Goal: Task Accomplishment & Management: Complete application form

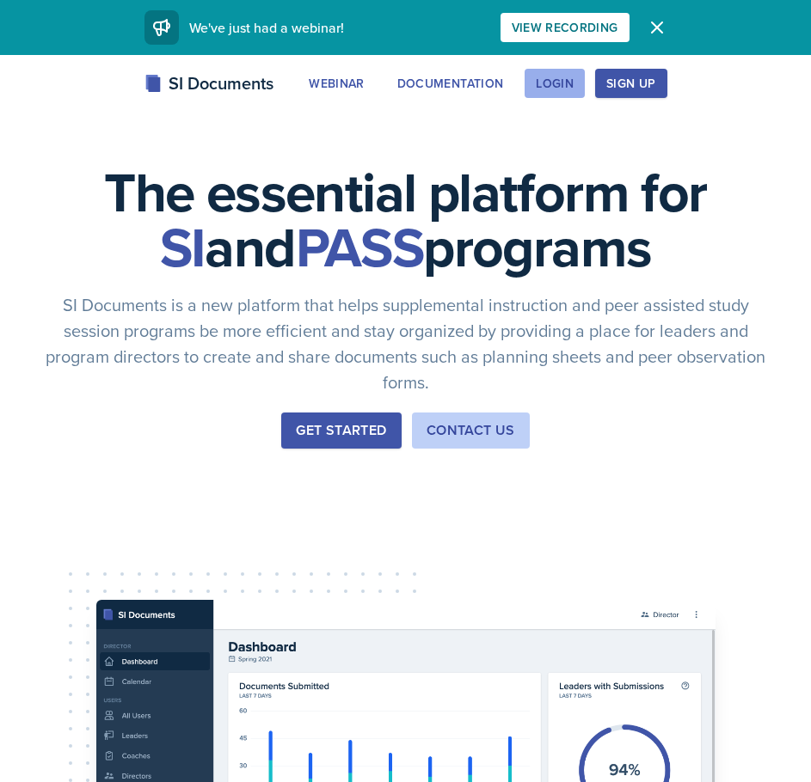
click at [550, 84] on div "Login" at bounding box center [554, 83] width 38 height 14
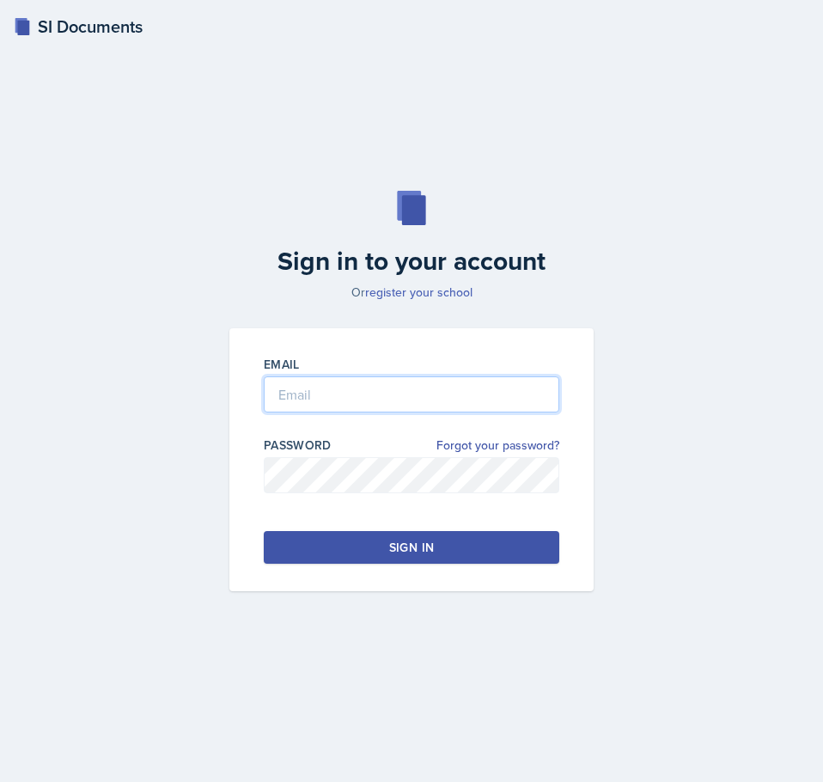
type input "[EMAIL_ADDRESS][DOMAIN_NAME]"
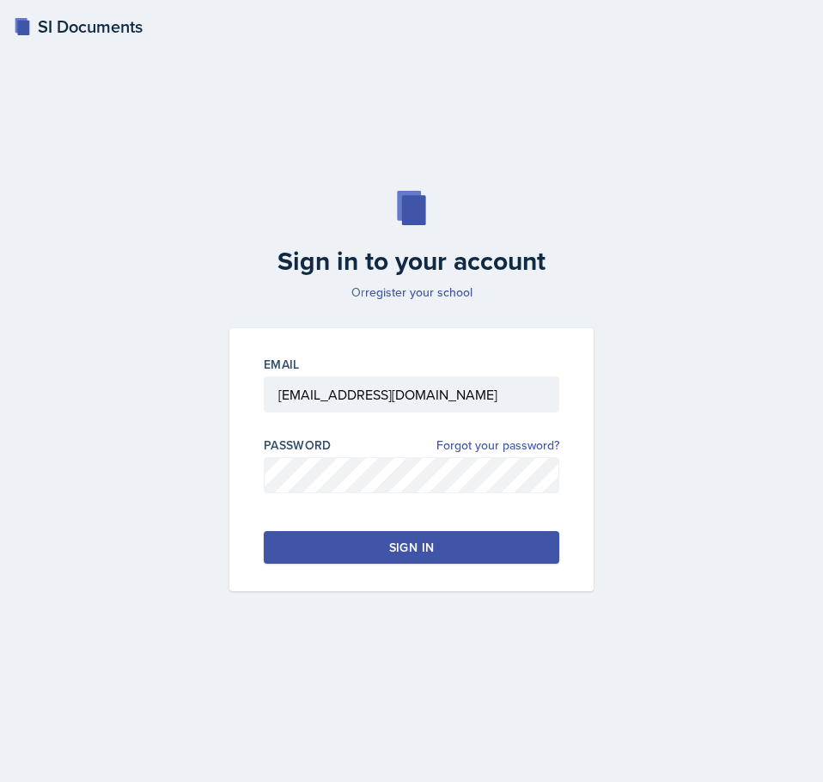
click at [388, 539] on button "Sign in" at bounding box center [412, 547] width 296 height 33
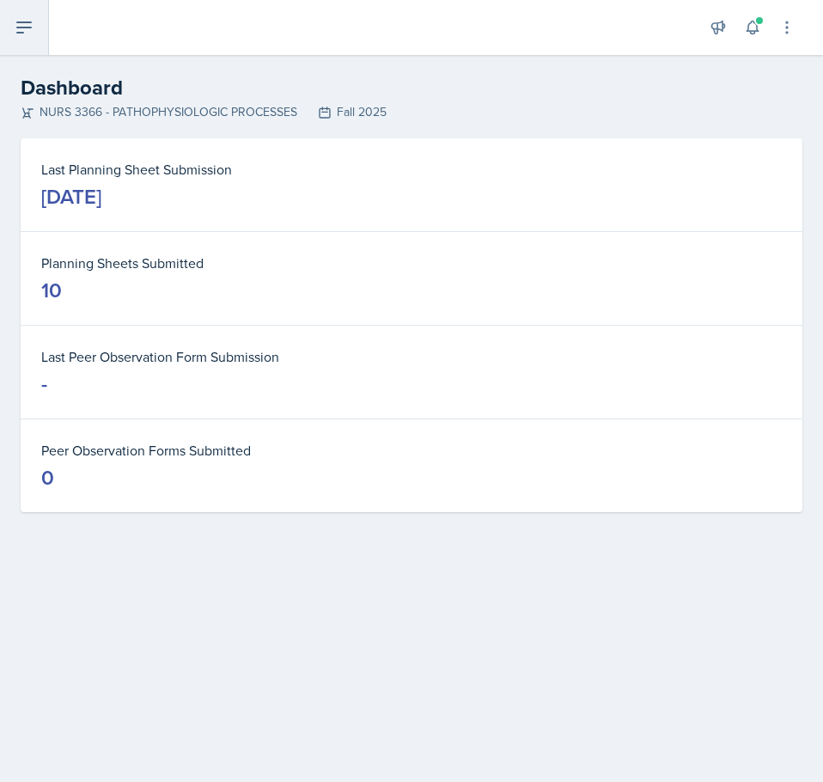
click at [28, 30] on icon at bounding box center [24, 27] width 21 height 21
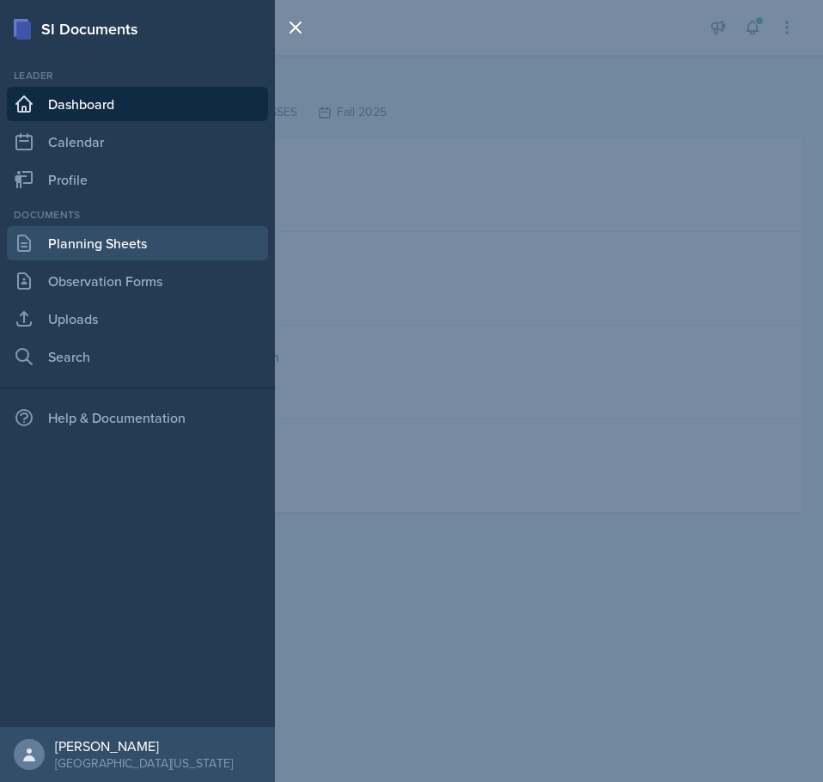
click at [117, 256] on link "Planning Sheets" at bounding box center [137, 243] width 261 height 34
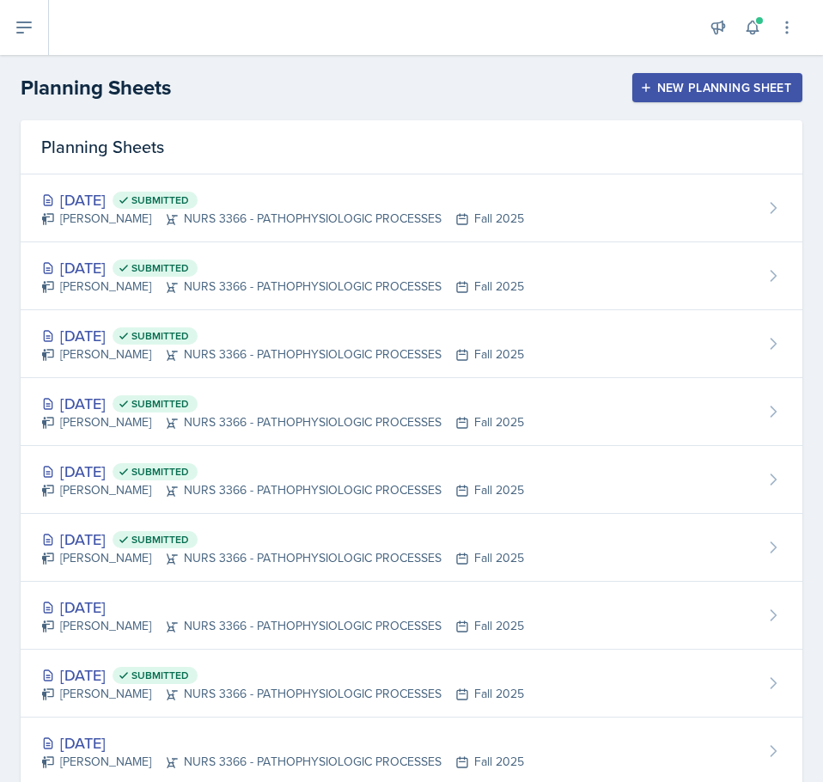
click at [655, 85] on div "New Planning Sheet" at bounding box center [718, 88] width 148 height 14
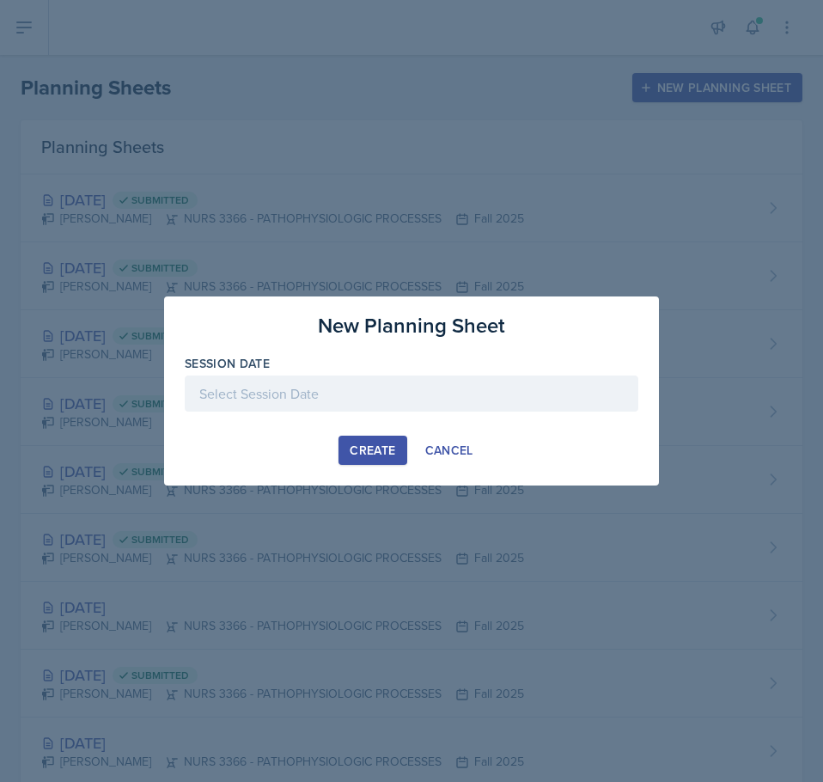
click at [322, 388] on div at bounding box center [412, 394] width 454 height 36
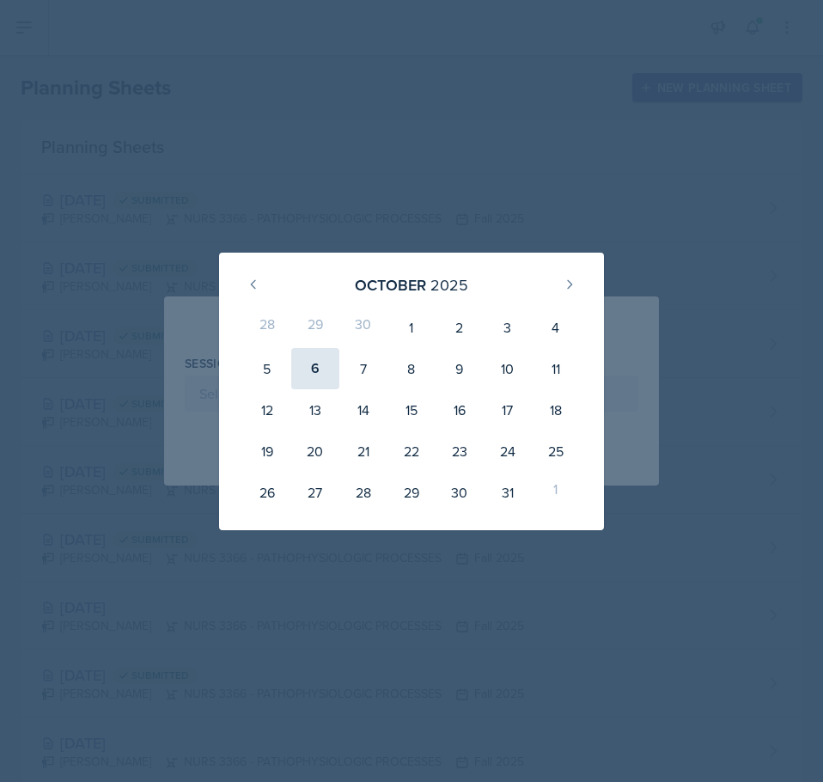
click at [311, 369] on div "6" at bounding box center [315, 368] width 48 height 41
type input "[DATE]"
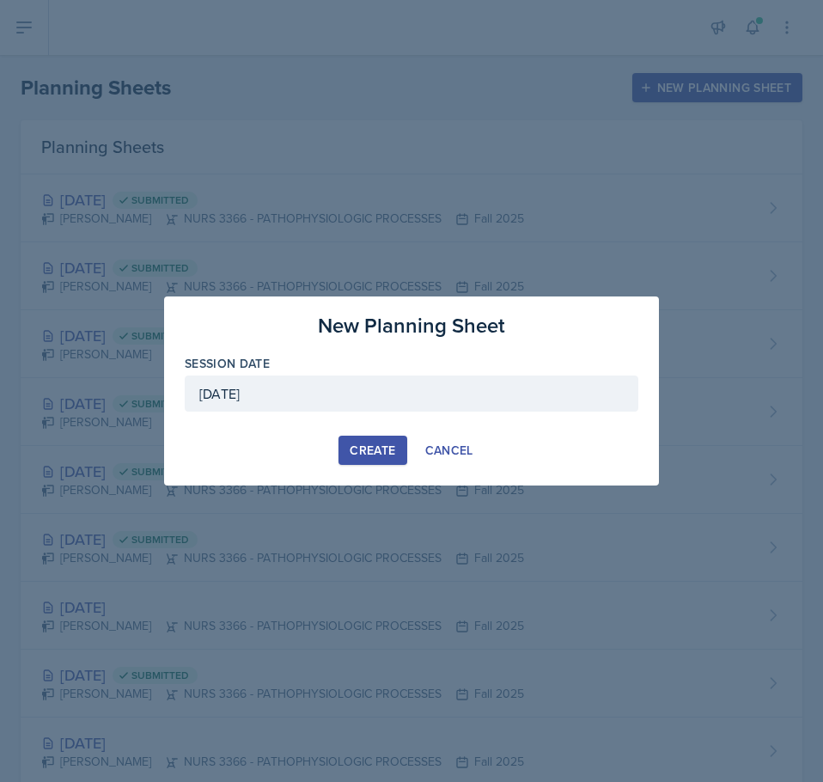
click at [381, 438] on button "Create" at bounding box center [373, 450] width 68 height 29
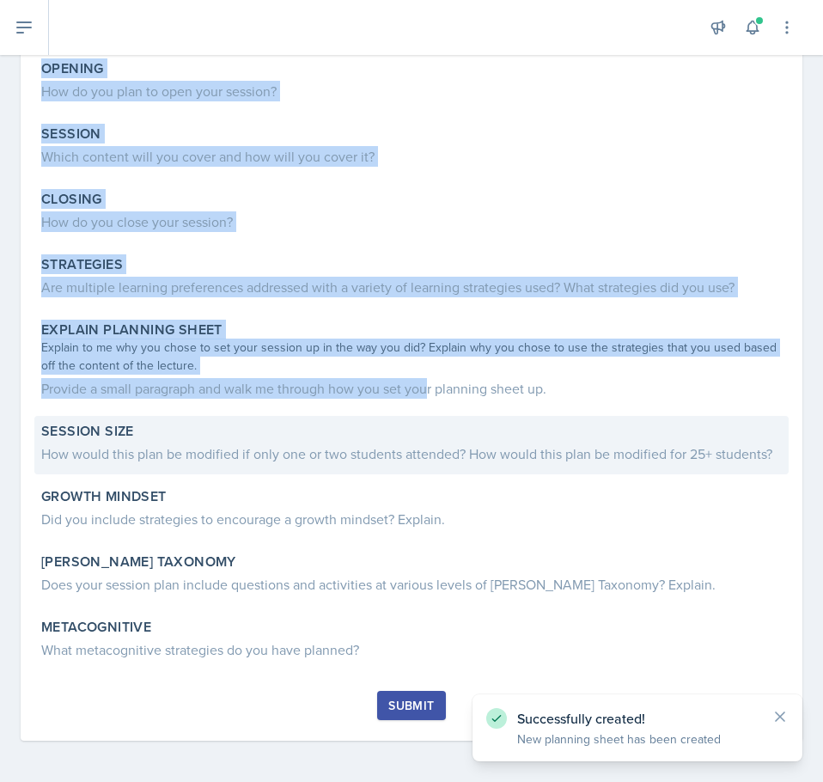
scroll to position [250, 0]
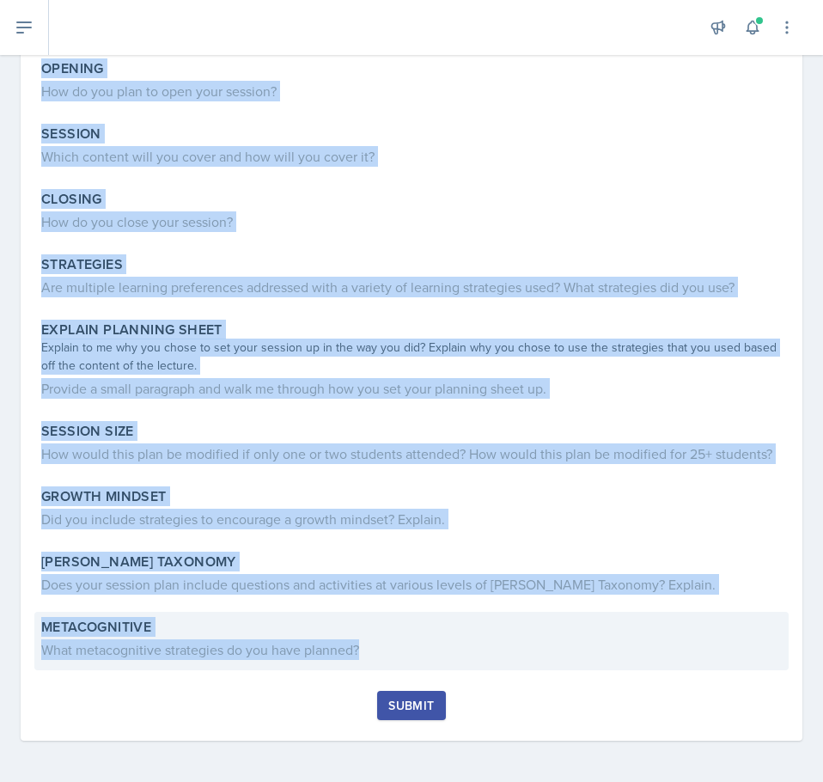
drag, startPoint x: 40, startPoint y: 229, endPoint x: 438, endPoint y: 651, distance: 580.0
click at [426, 653] on div "Content What was the most challenging content from the lecture? Opening How do …" at bounding box center [411, 339] width 741 height 703
copy div "Loremip Dolo sit ame cons adipiscinge seddoei temp inc utlabor? Etdolor Mag al …"
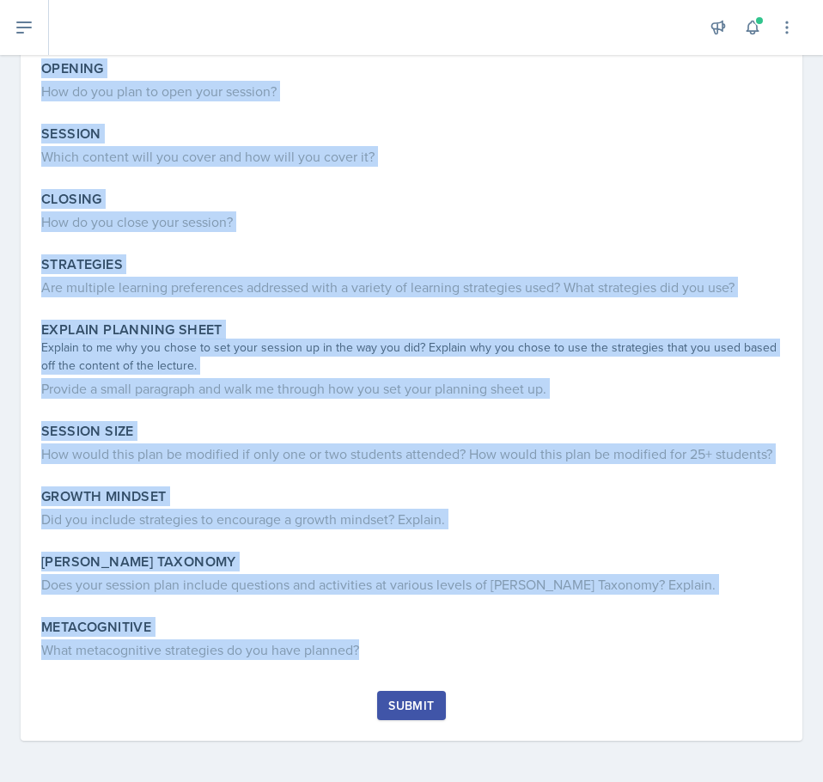
click at [643, 158] on div "Content What was the most challenging content from the lecture? Opening How do …" at bounding box center [411, 339] width 741 height 703
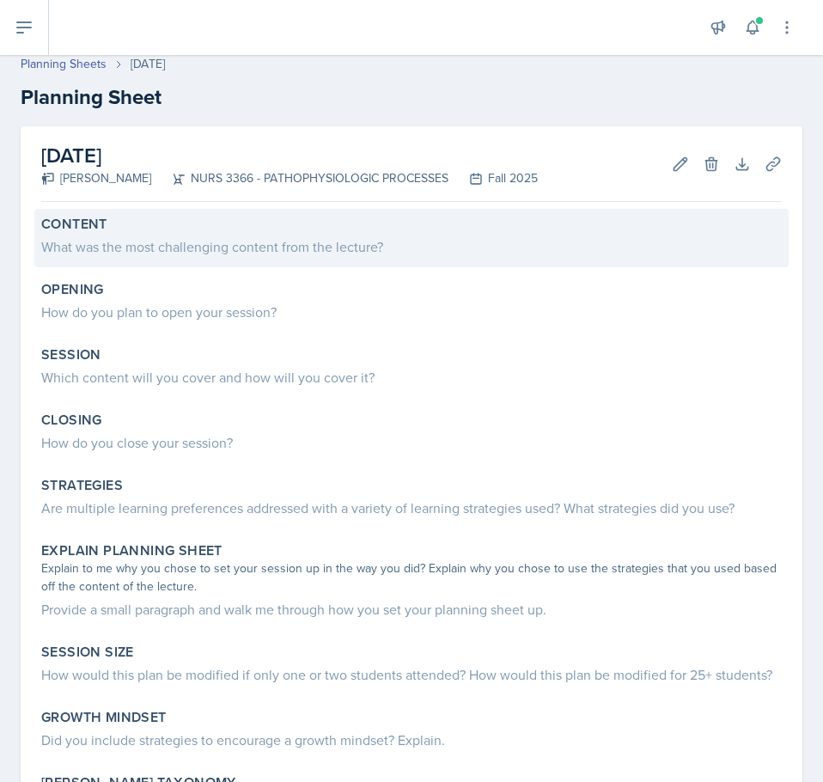
scroll to position [0, 0]
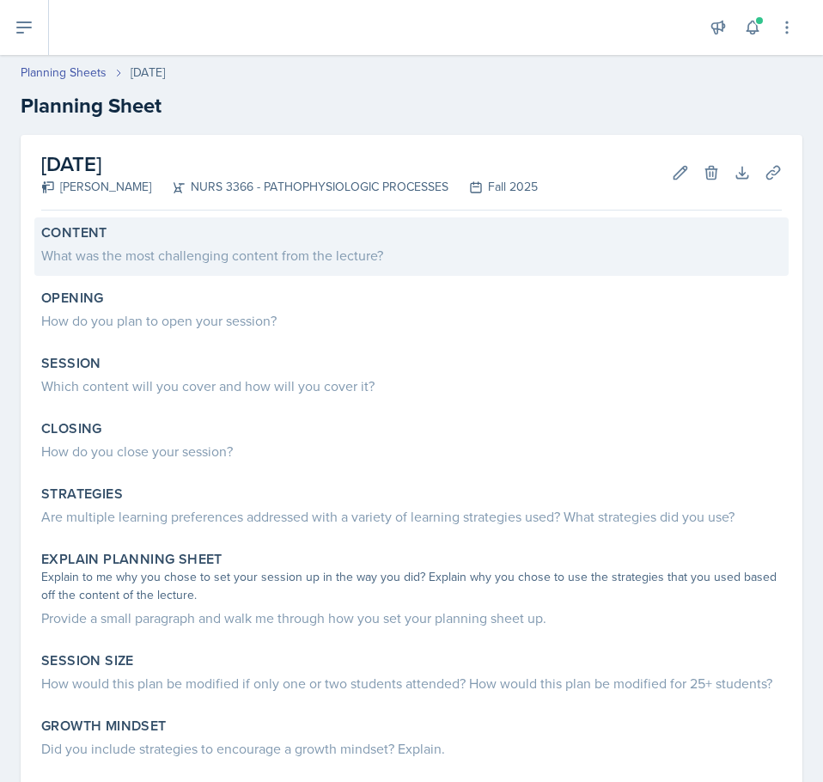
click at [214, 256] on div "What was the most challenging content from the lecture?" at bounding box center [411, 255] width 741 height 21
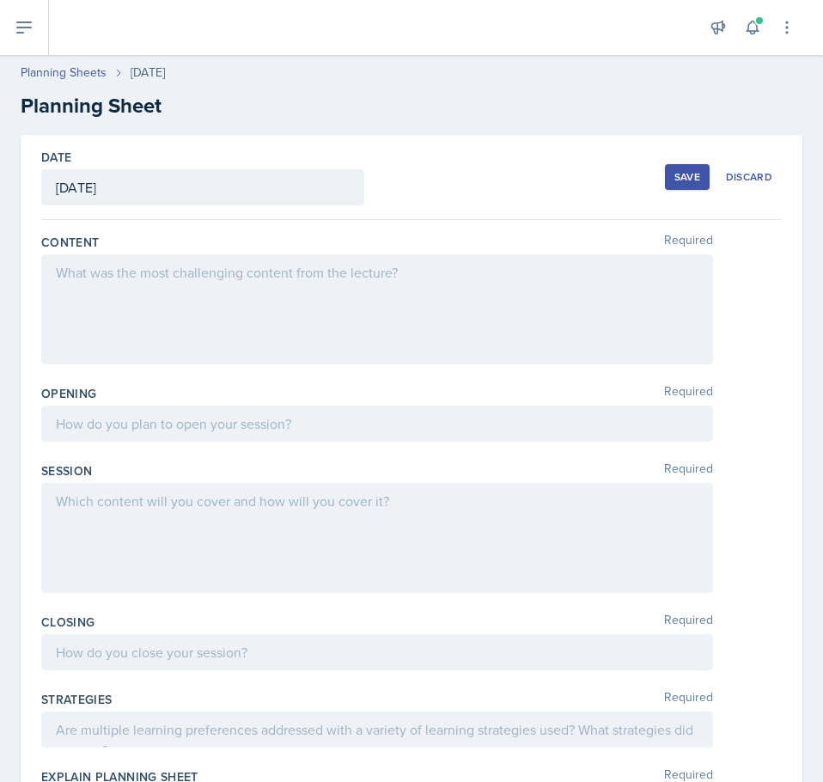
click at [213, 278] on div at bounding box center [377, 309] width 672 height 110
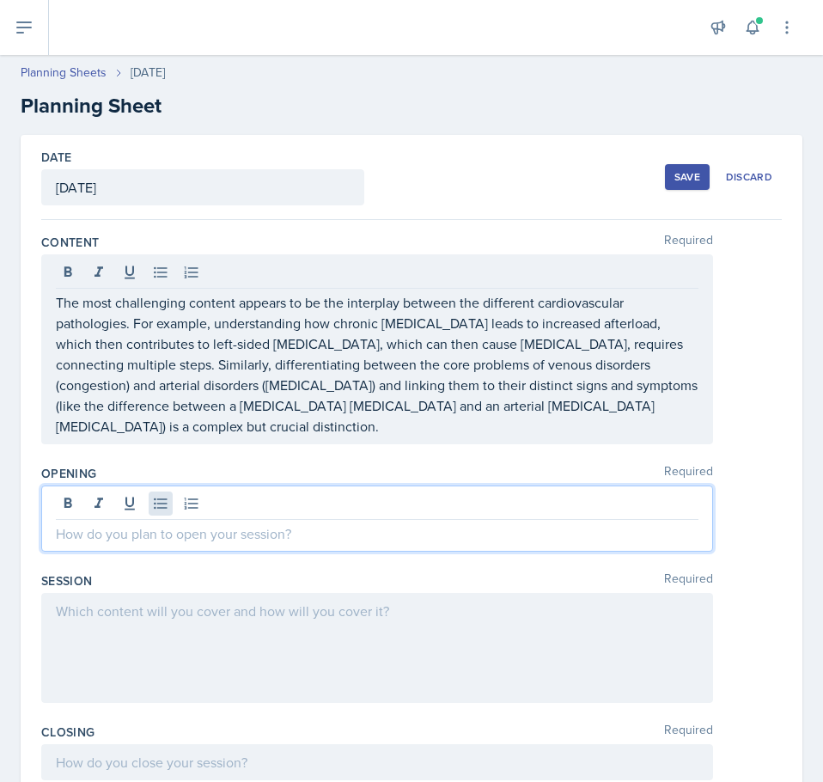
click at [162, 490] on div at bounding box center [377, 519] width 672 height 66
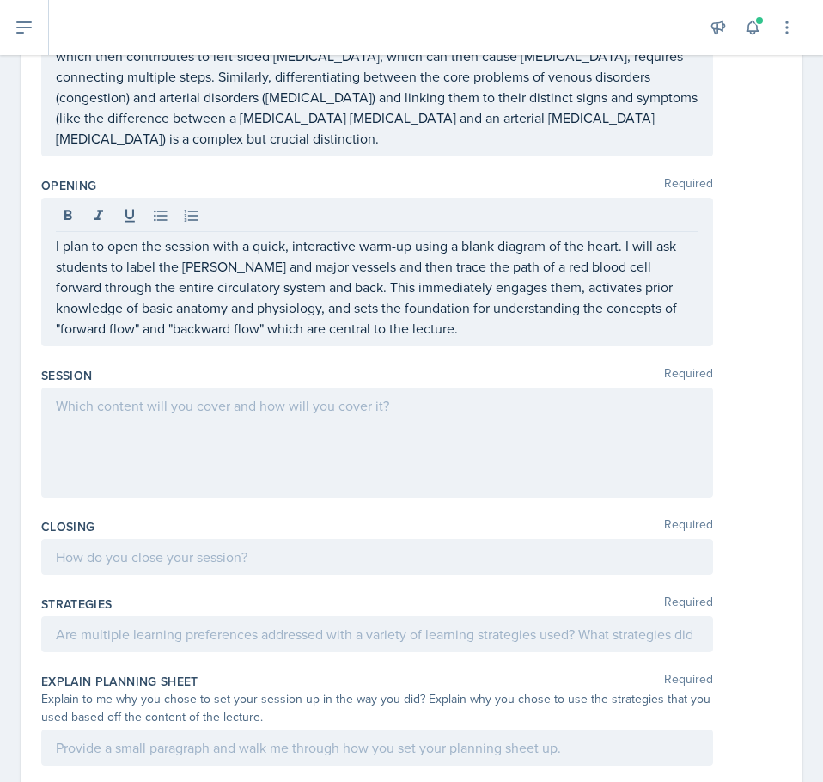
click at [227, 402] on div at bounding box center [377, 443] width 672 height 110
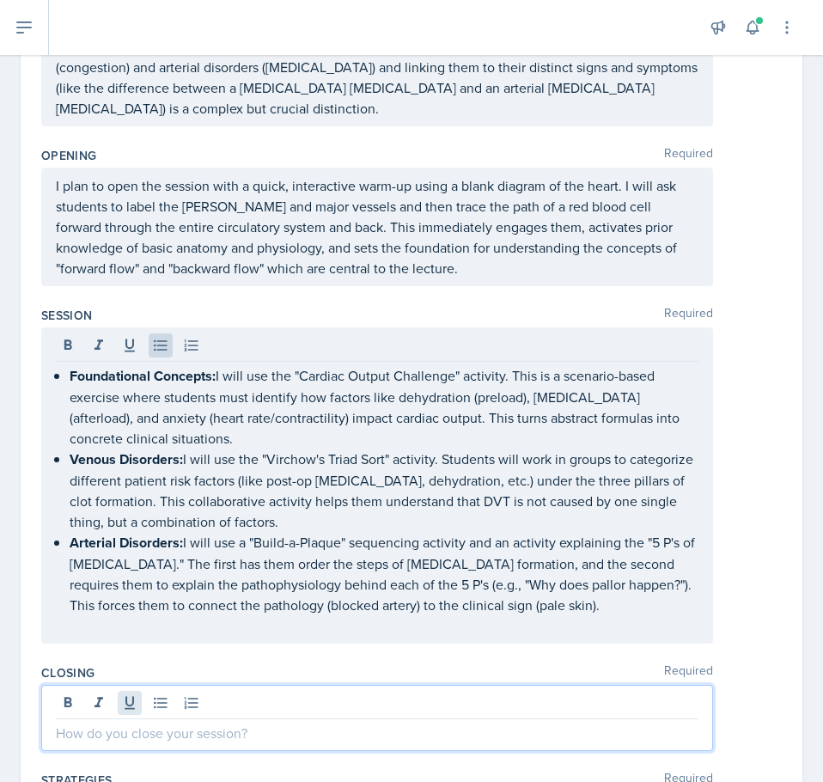
click at [127, 685] on div at bounding box center [377, 718] width 672 height 66
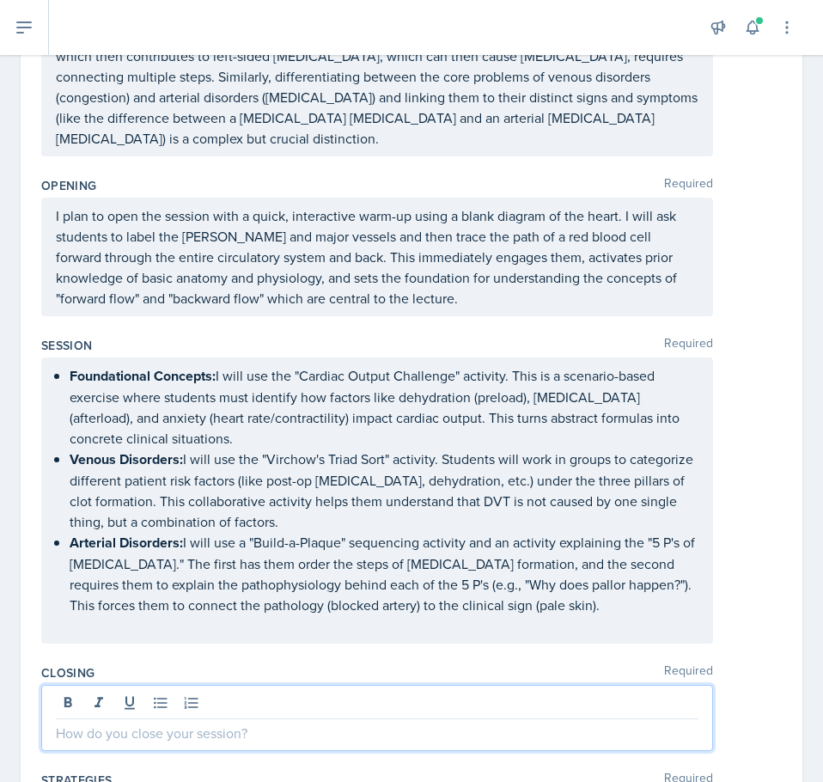
click at [142, 723] on p at bounding box center [377, 733] width 643 height 21
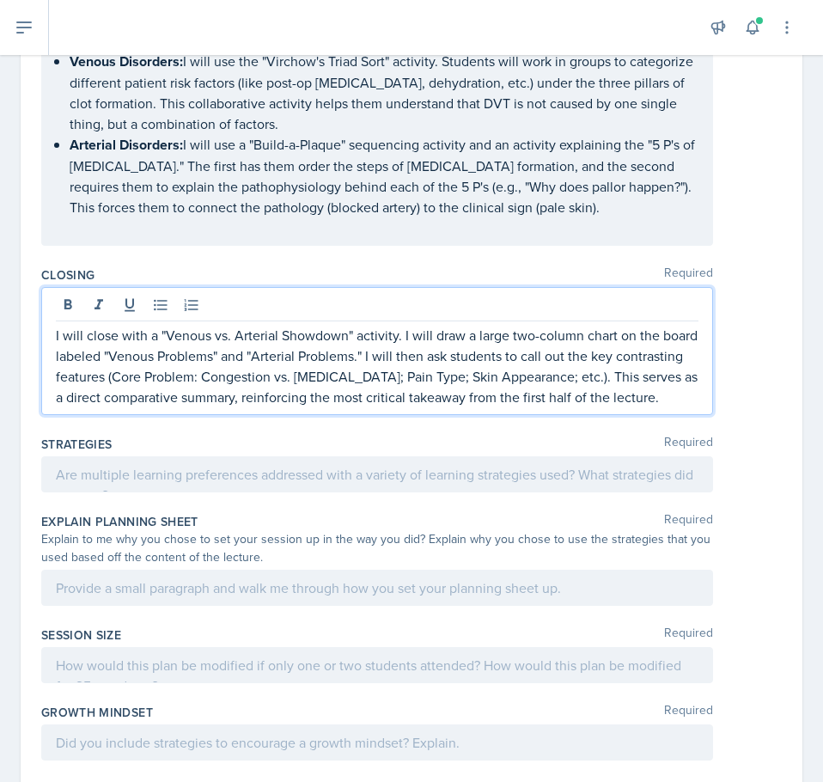
scroll to position [714, 0]
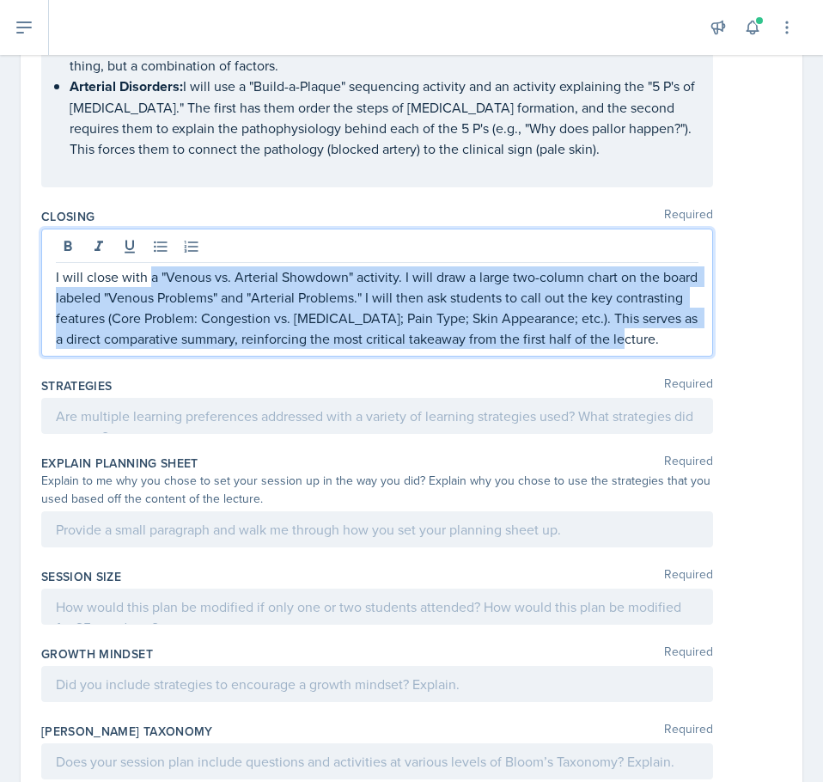
drag, startPoint x: 151, startPoint y: 255, endPoint x: 345, endPoint y: 355, distance: 217.6
click at [345, 355] on div "I will close with a "Venous vs. Arterial Showdown" activity. I will draw a larg…" at bounding box center [377, 293] width 672 height 128
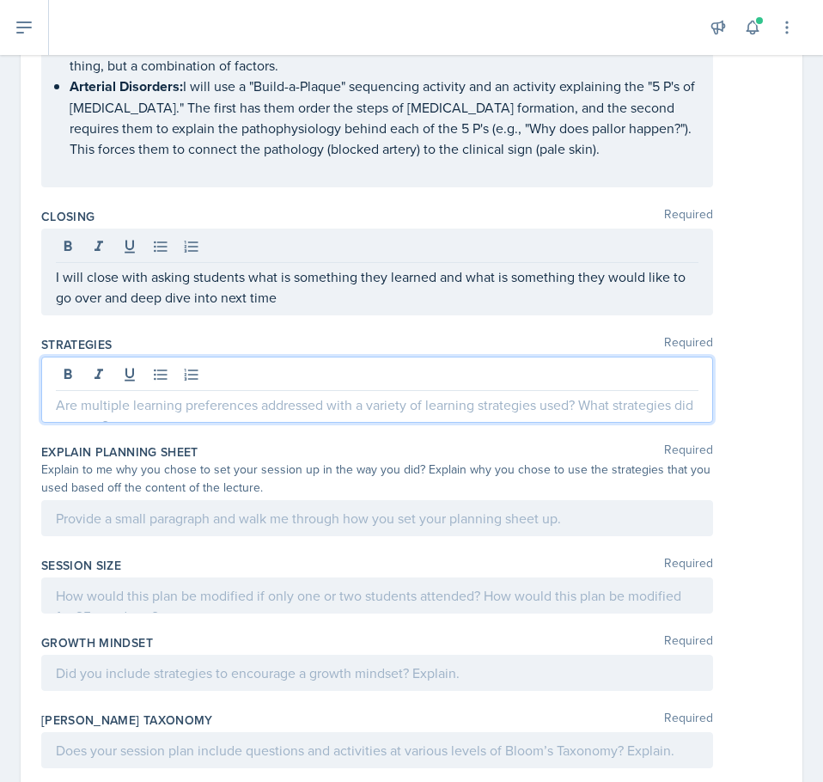
click at [249, 357] on div at bounding box center [377, 390] width 672 height 66
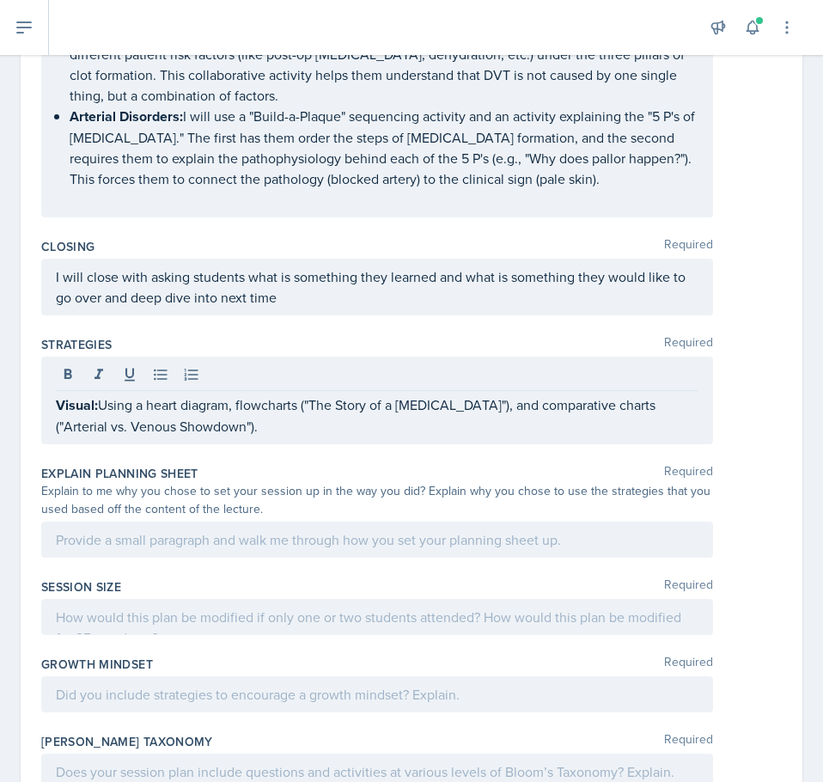
click at [347, 411] on p "Visual: Using a heart diagram, flowcharts ("The Story of a [MEDICAL_DATA]"), an…" at bounding box center [377, 416] width 643 height 42
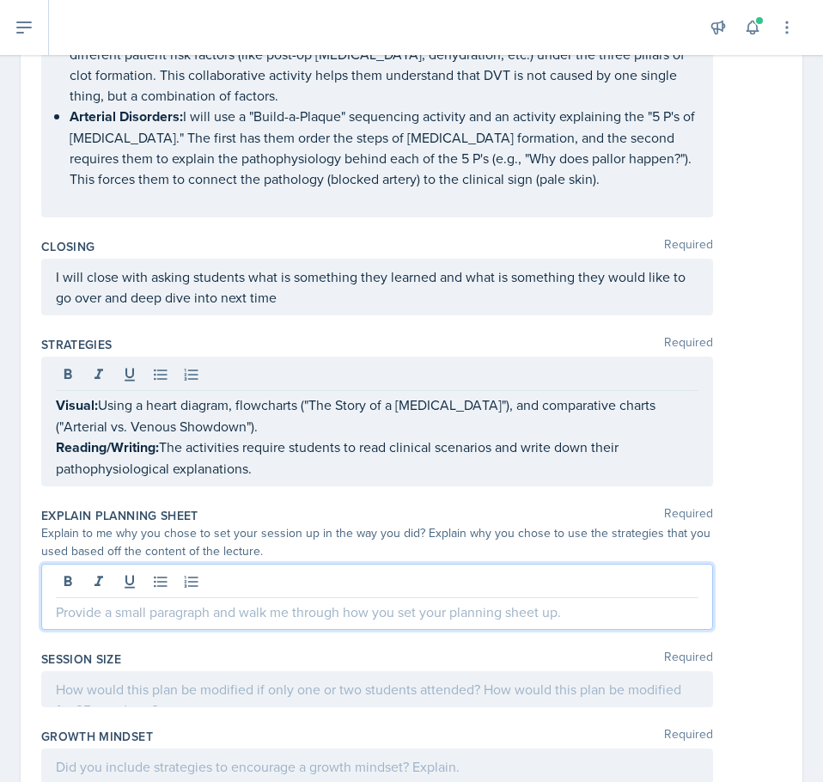
click at [236, 567] on div at bounding box center [377, 597] width 672 height 66
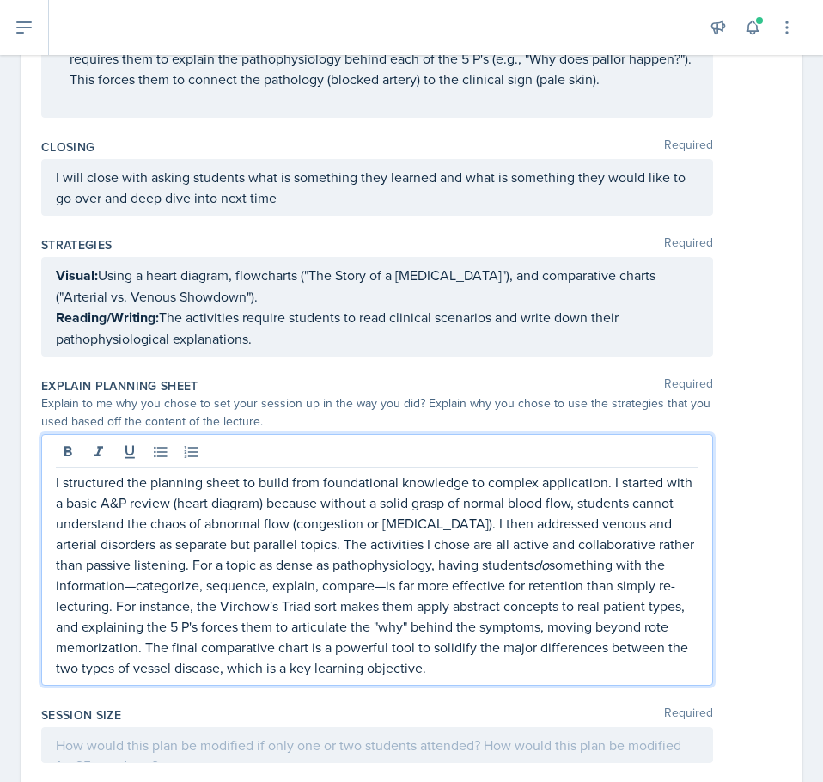
scroll to position [1045, 0]
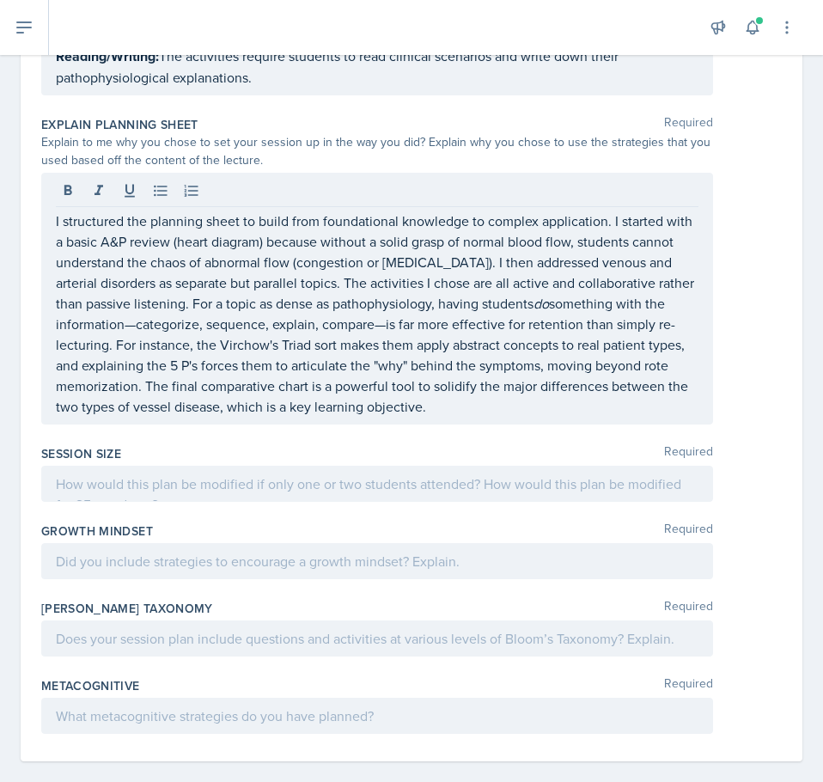
click at [241, 474] on p at bounding box center [377, 484] width 643 height 21
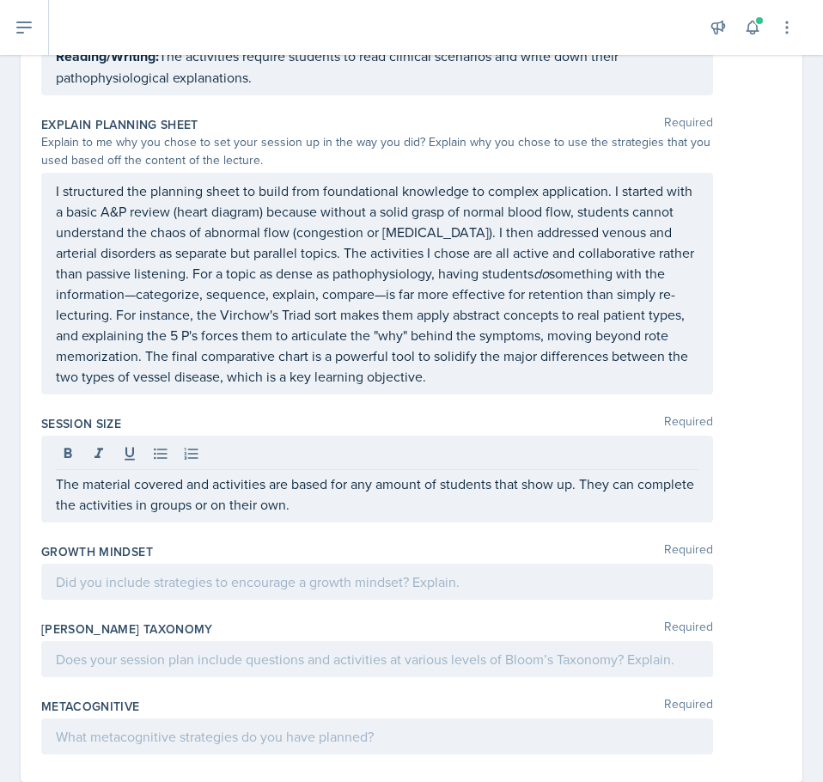
click at [243, 567] on div at bounding box center [377, 582] width 672 height 36
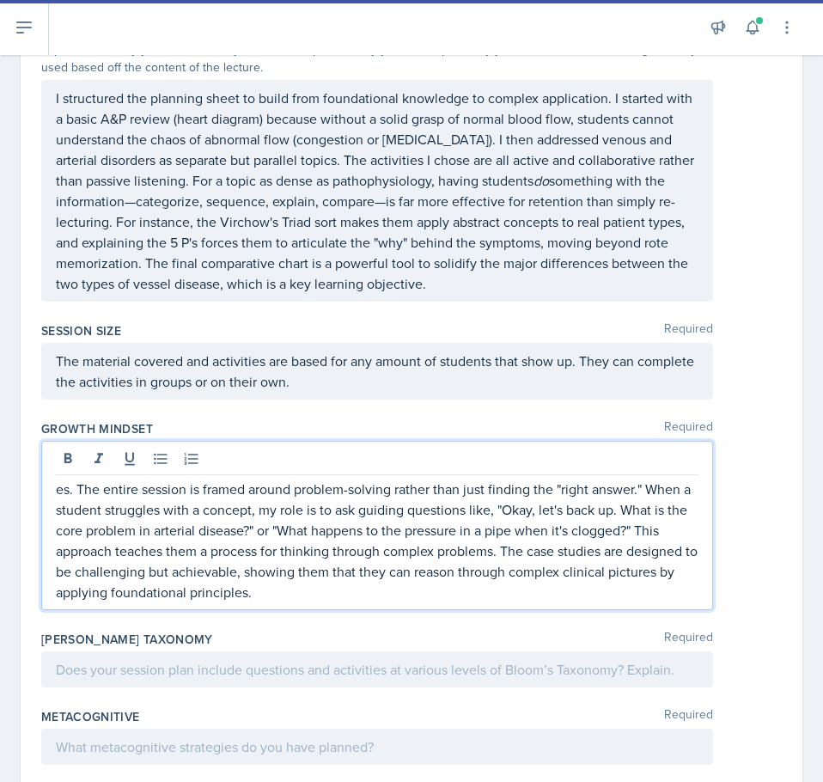
scroll to position [1169, 0]
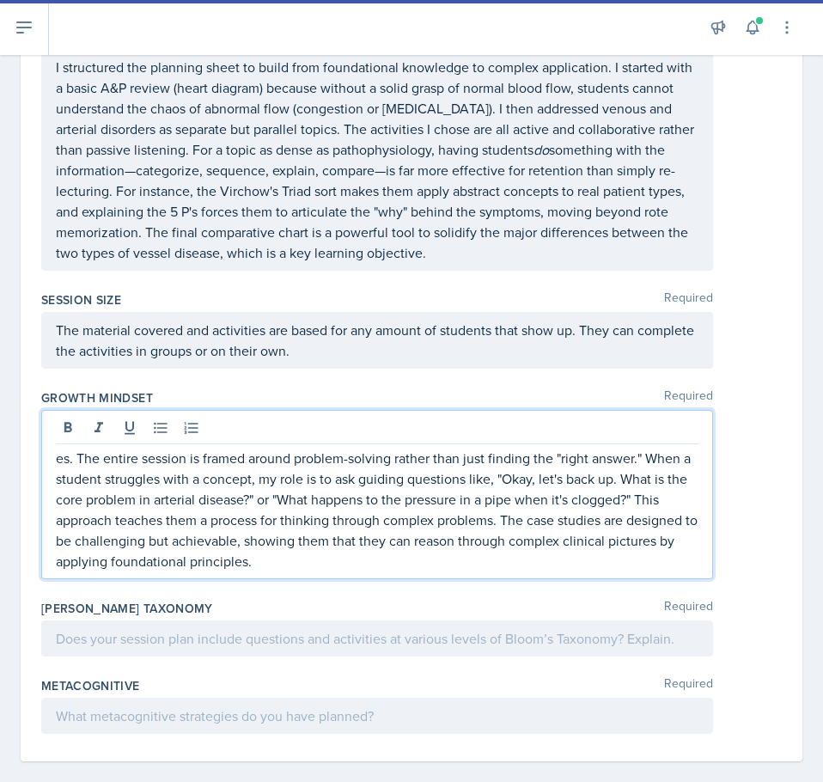
click at [55, 441] on div "es. The entire session is framed around problem-solving rather than just findin…" at bounding box center [377, 494] width 672 height 169
click at [70, 448] on p "es. The entire session is framed around problem-solving rather than just findin…" at bounding box center [377, 510] width 643 height 124
drag, startPoint x: 78, startPoint y: 442, endPoint x: 36, endPoint y: 440, distance: 42.2
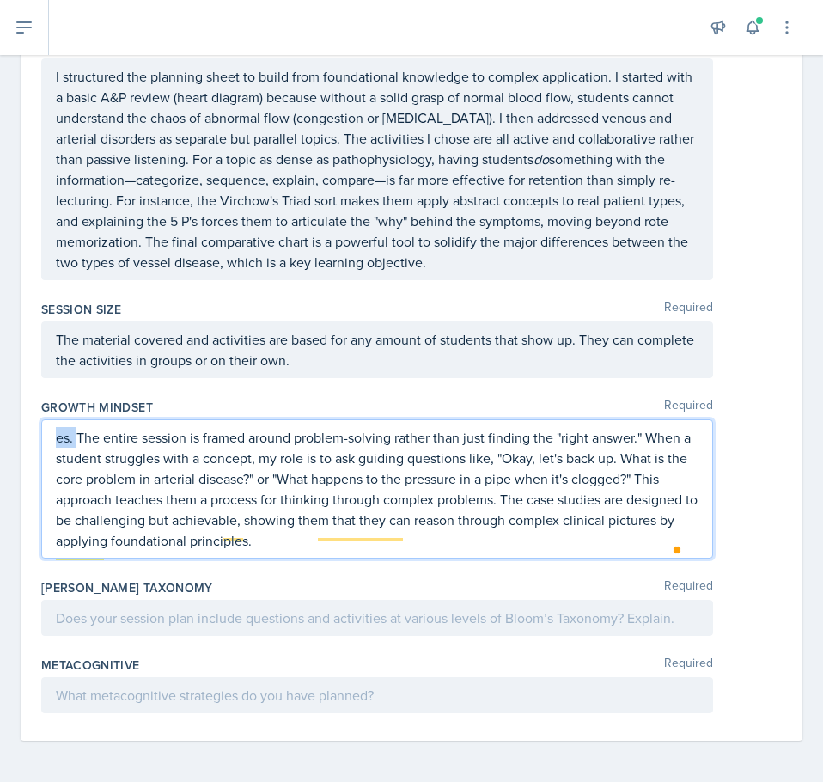
scroll to position [1139, 0]
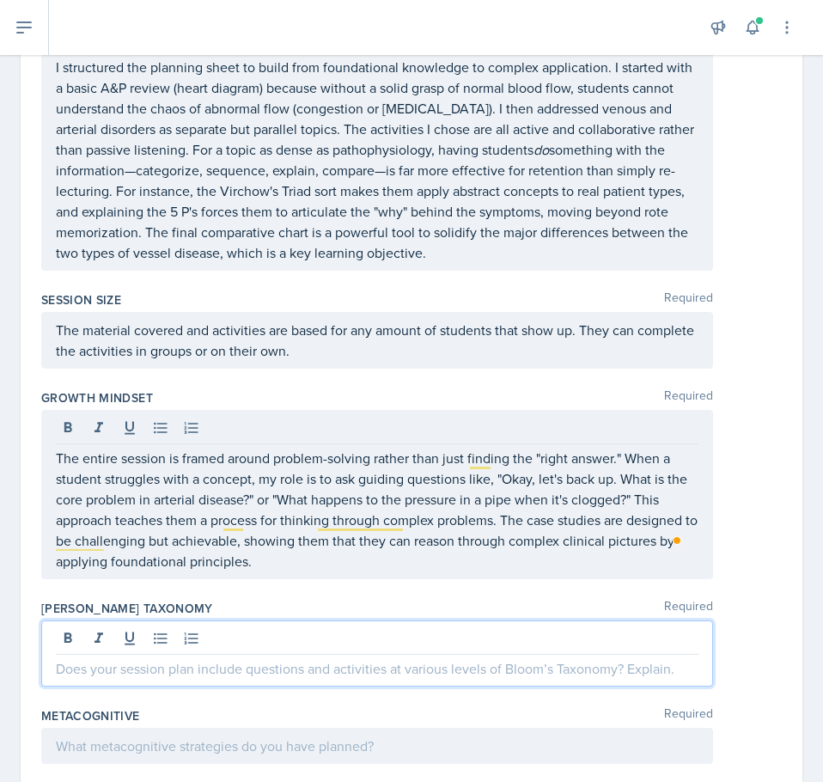
click at [174, 621] on div at bounding box center [377, 654] width 672 height 66
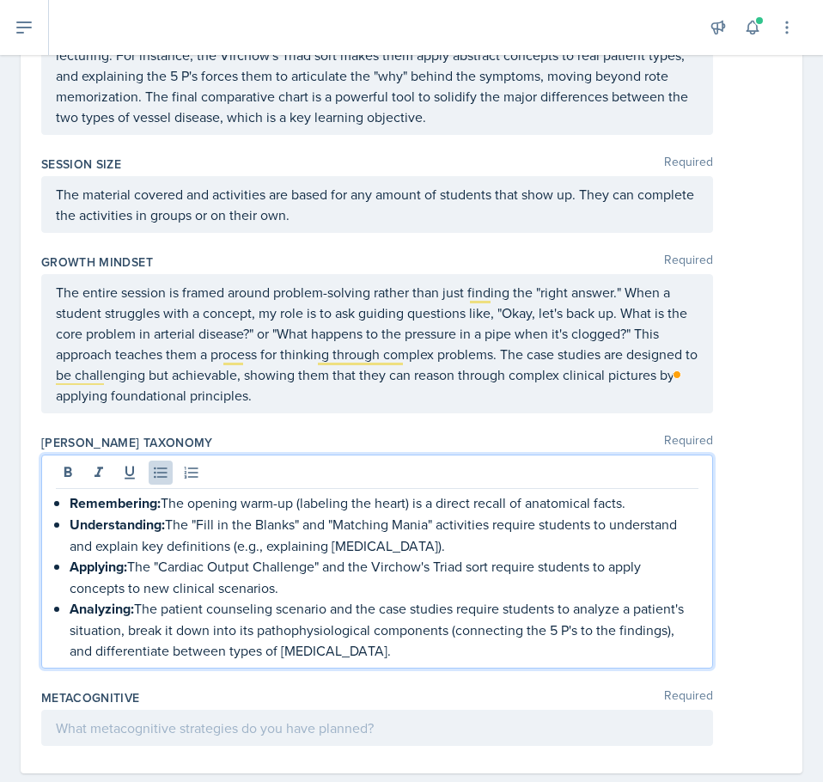
scroll to position [1317, 0]
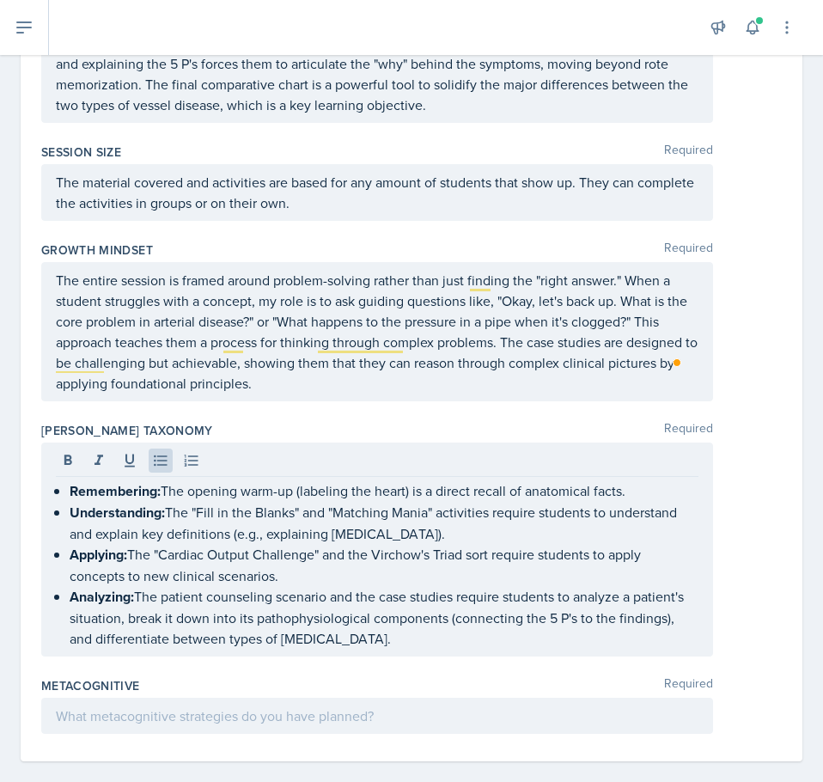
click at [213, 706] on p at bounding box center [377, 716] width 643 height 21
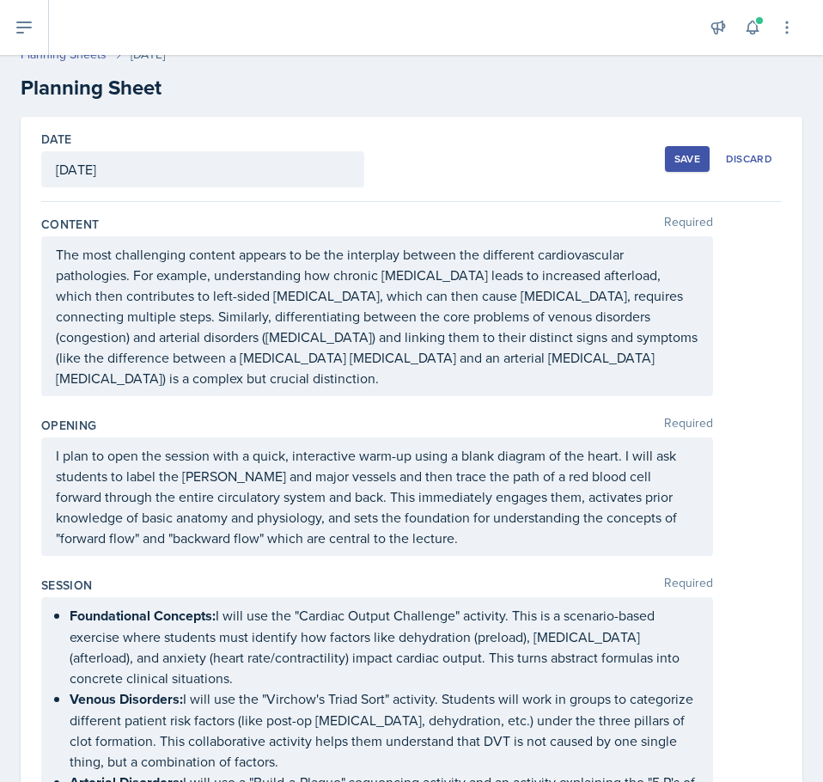
scroll to position [0, 0]
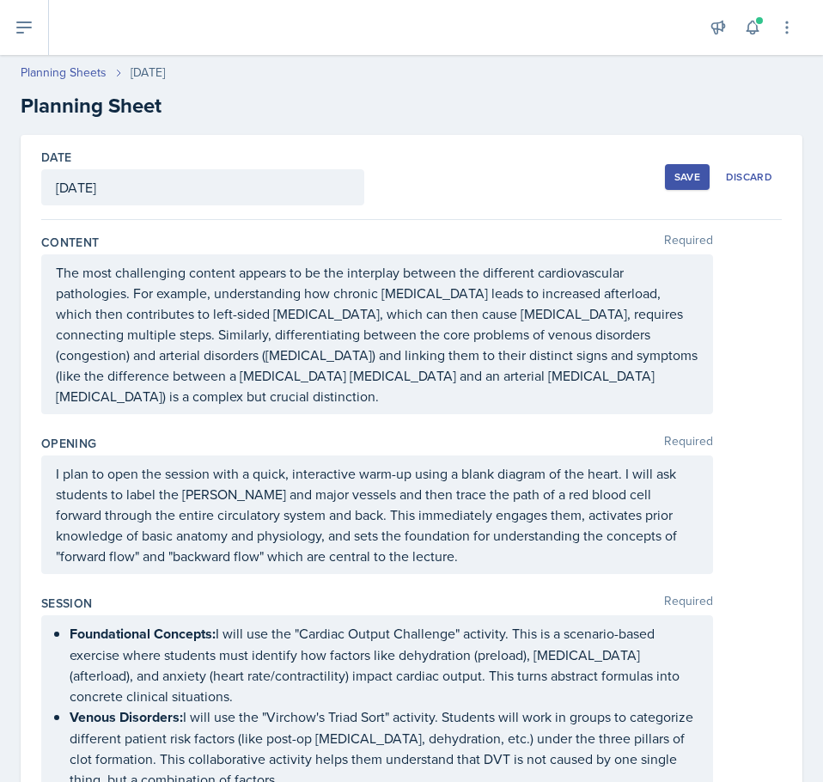
click at [675, 178] on div "Save" at bounding box center [688, 177] width 26 height 14
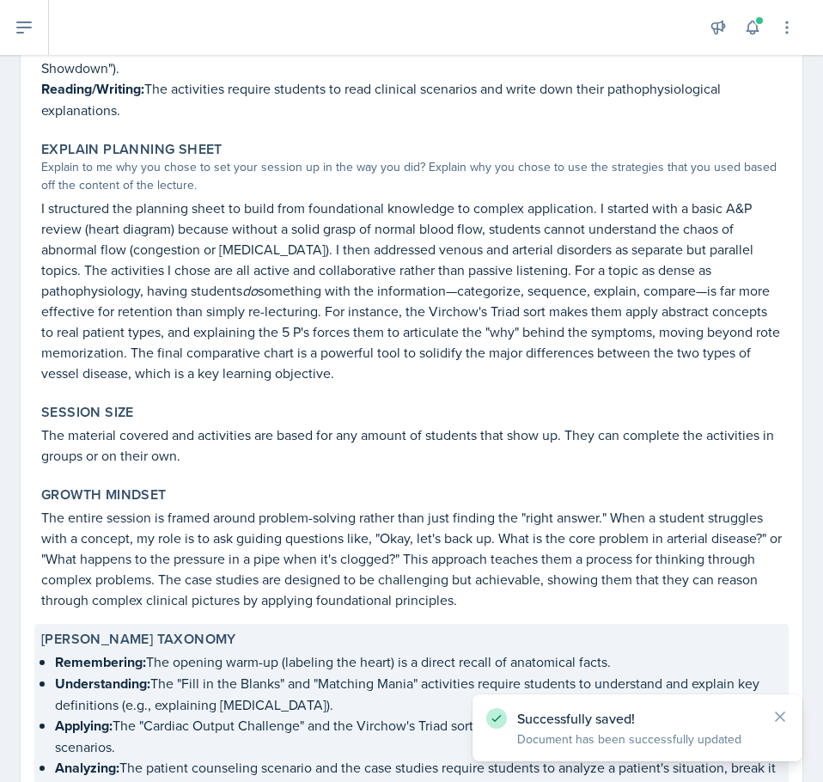
scroll to position [1107, 0]
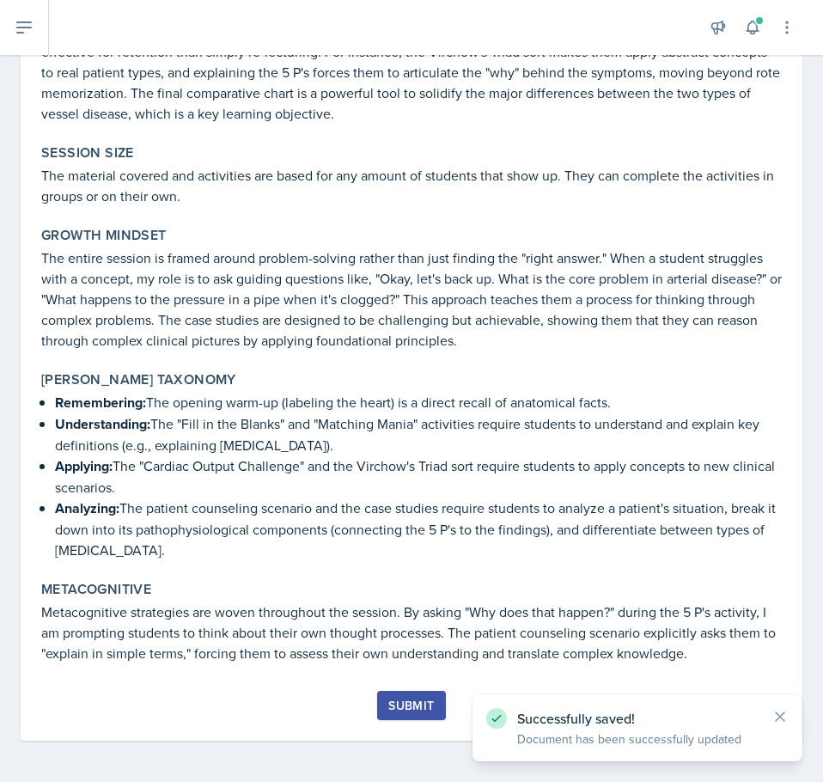
drag, startPoint x: 394, startPoint y: 707, endPoint x: 424, endPoint y: 711, distance: 30.4
click at [394, 706] on div "Submit" at bounding box center [411, 706] width 46 height 14
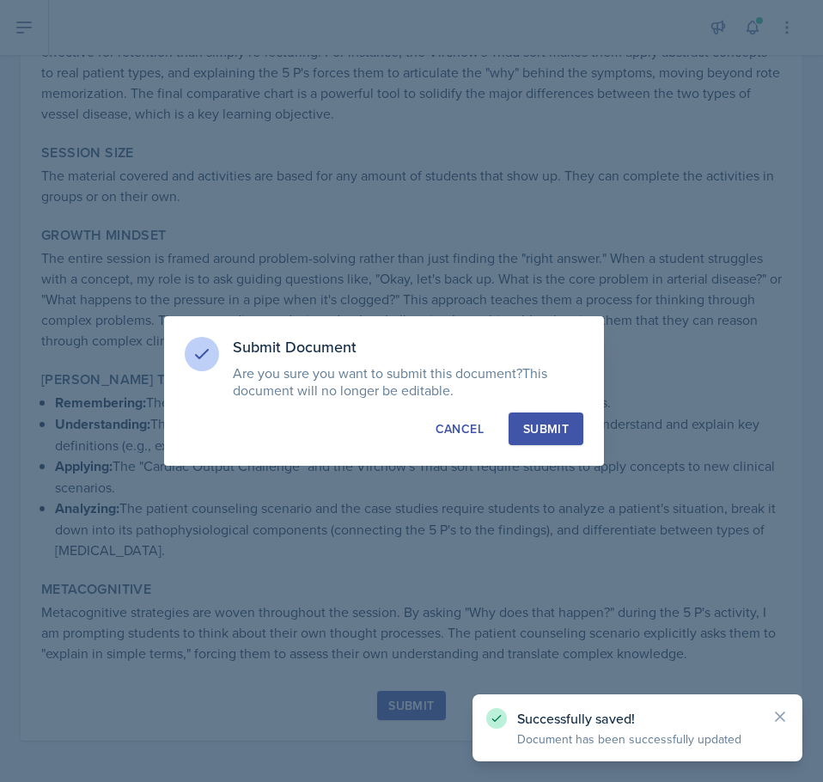
click at [544, 429] on div "Submit" at bounding box center [546, 428] width 46 height 17
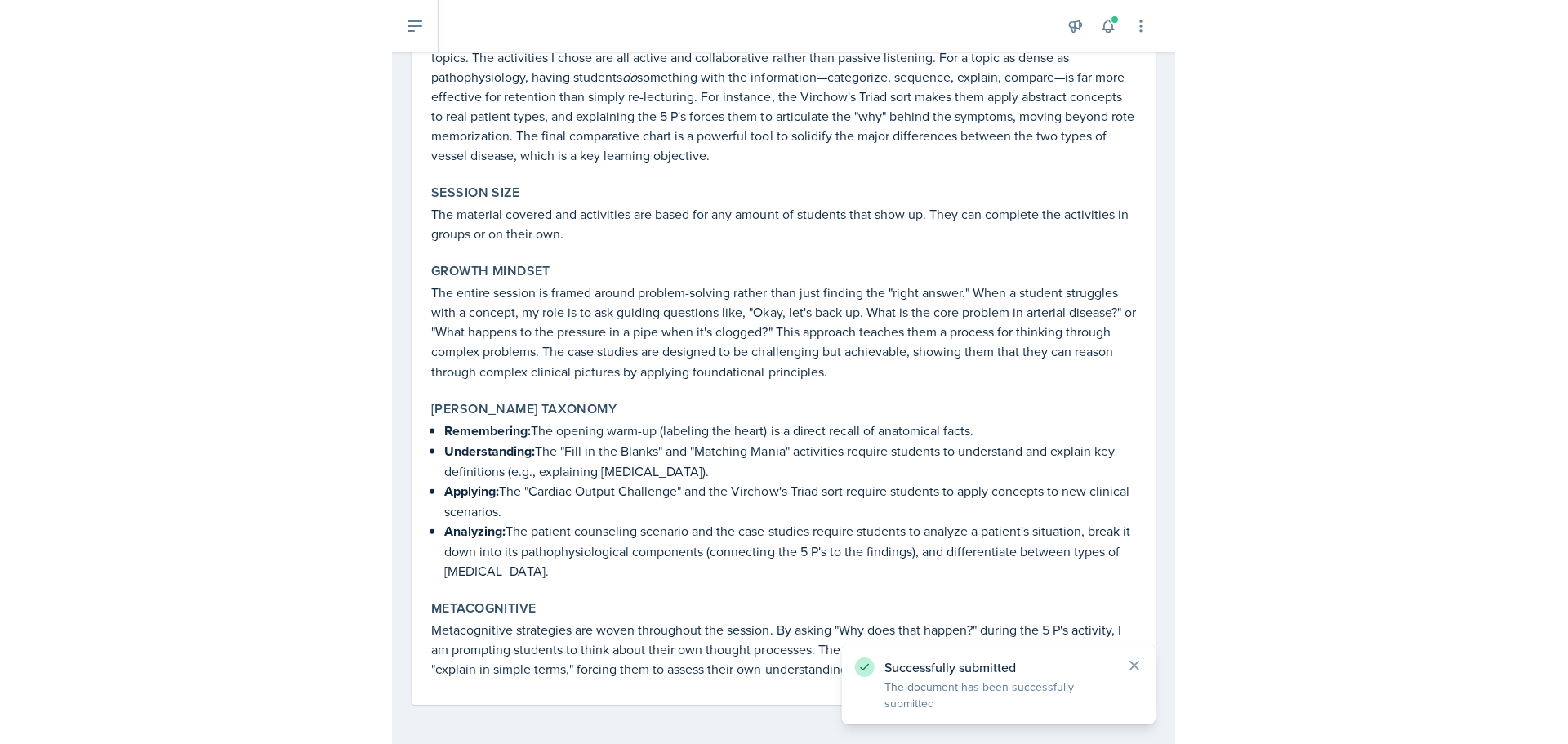
scroll to position [712, 0]
